Goal: Transaction & Acquisition: Subscribe to service/newsletter

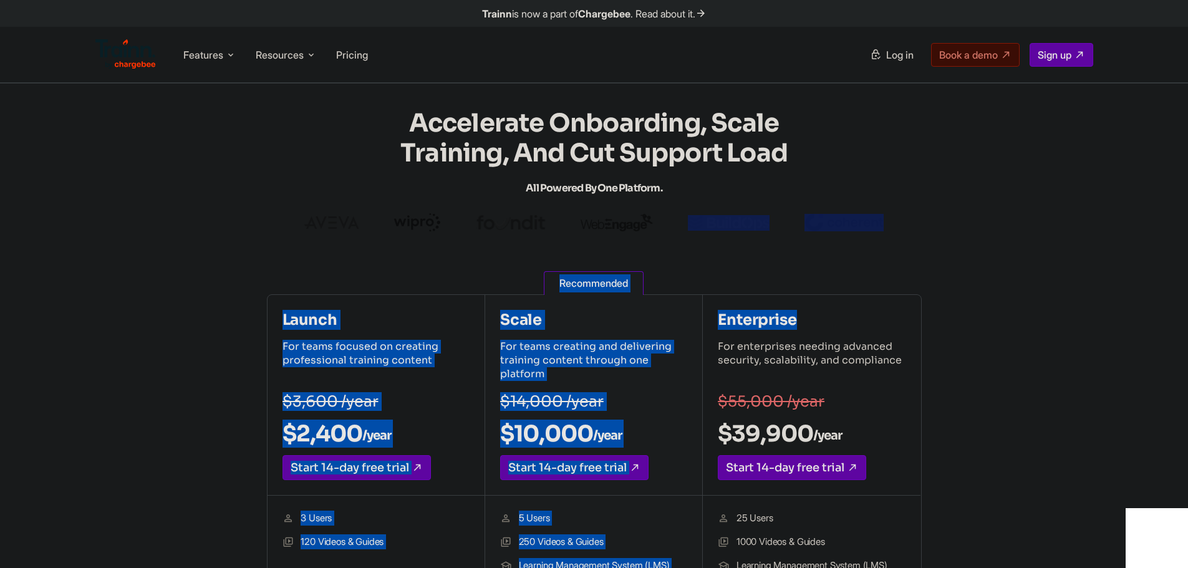
click at [992, 232] on section "Accelerate Onboarding, Scale Training, and Cut Support Load All Powered by One …" at bounding box center [594, 171] width 1048 height 124
click at [959, 222] on section "Accelerate Onboarding, Scale Training, and Cut Support Load All Powered by One …" at bounding box center [594, 171] width 1048 height 124
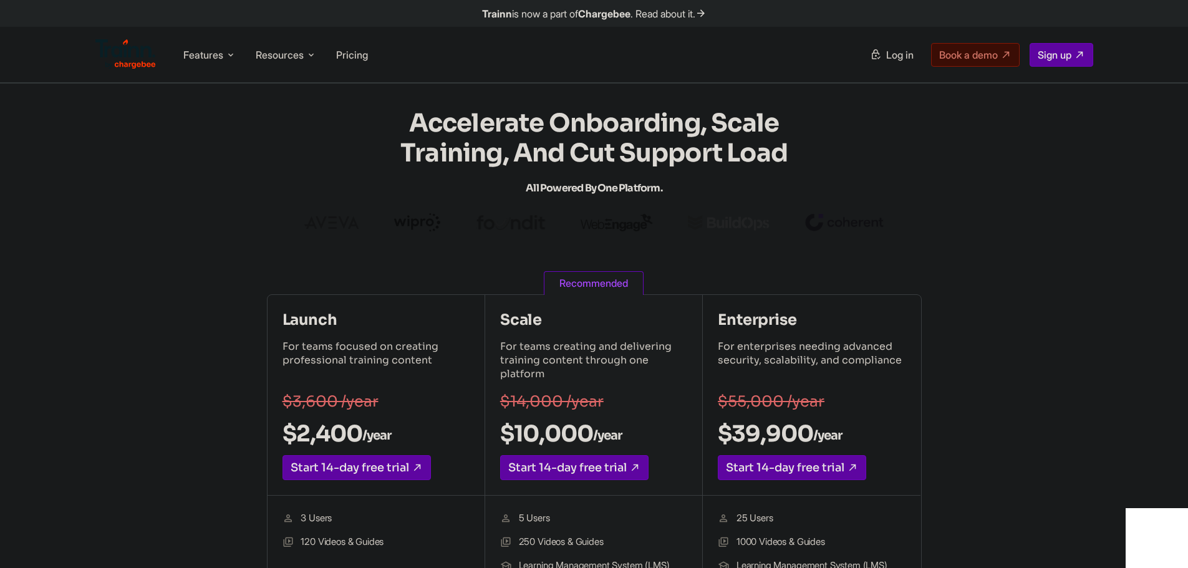
click at [357, 55] on span "Pricing" at bounding box center [352, 55] width 32 height 12
click at [352, 59] on span "Pricing" at bounding box center [352, 55] width 32 height 12
click at [233, 201] on section "Accelerate Onboarding, Scale Training, and Cut Support Load All Powered by One …" at bounding box center [594, 171] width 1048 height 124
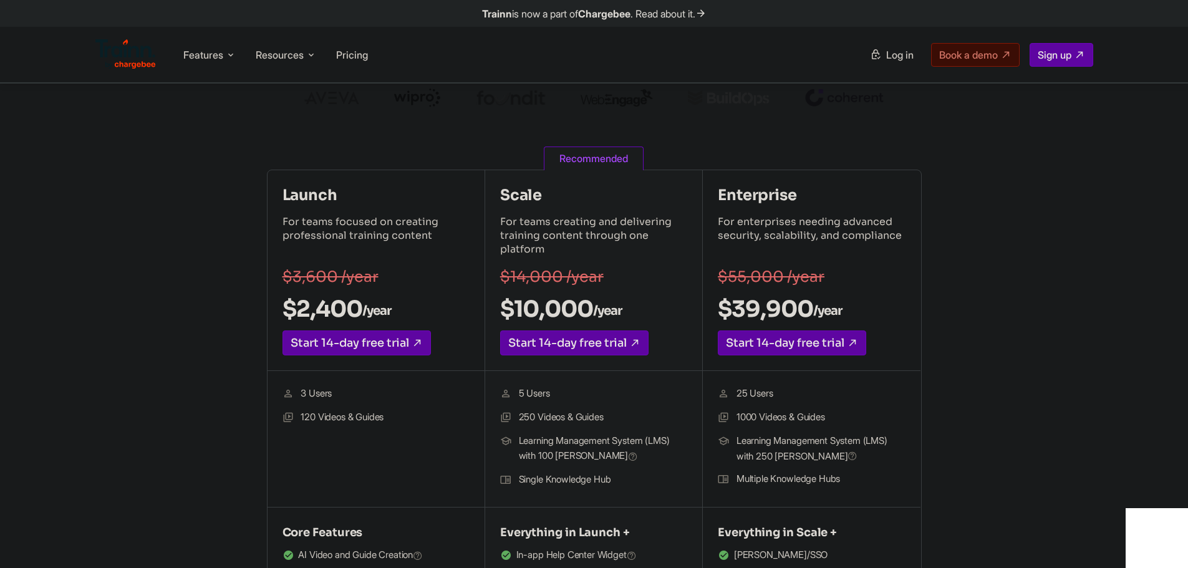
scroll to position [125, 0]
